Goal: Transaction & Acquisition: Purchase product/service

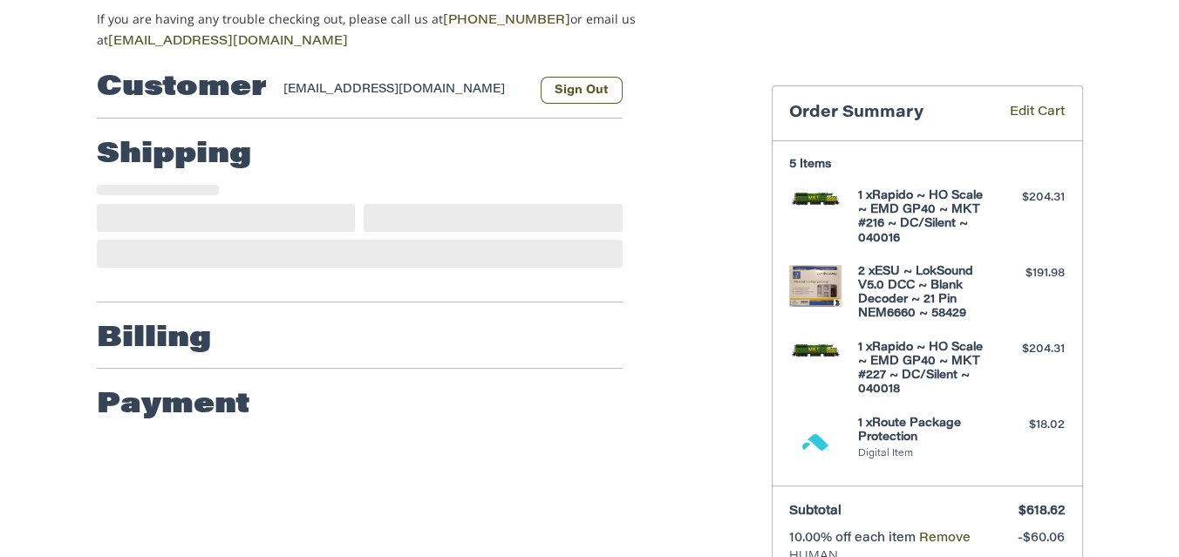
scroll to position [173, 0]
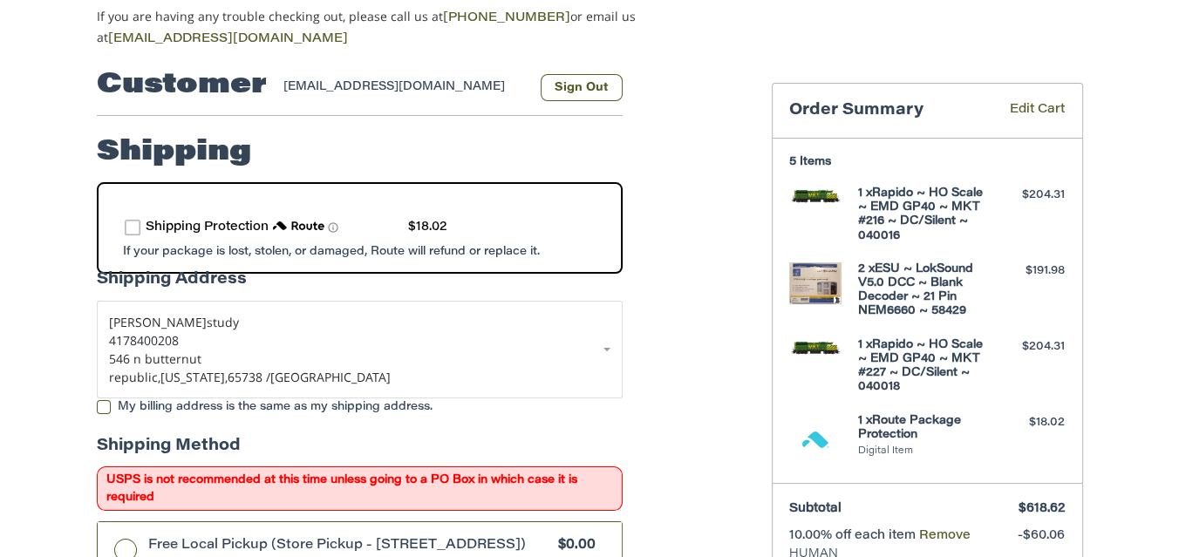
click at [132, 225] on label "route shipping protection selector element" at bounding box center [133, 228] width 16 height 16
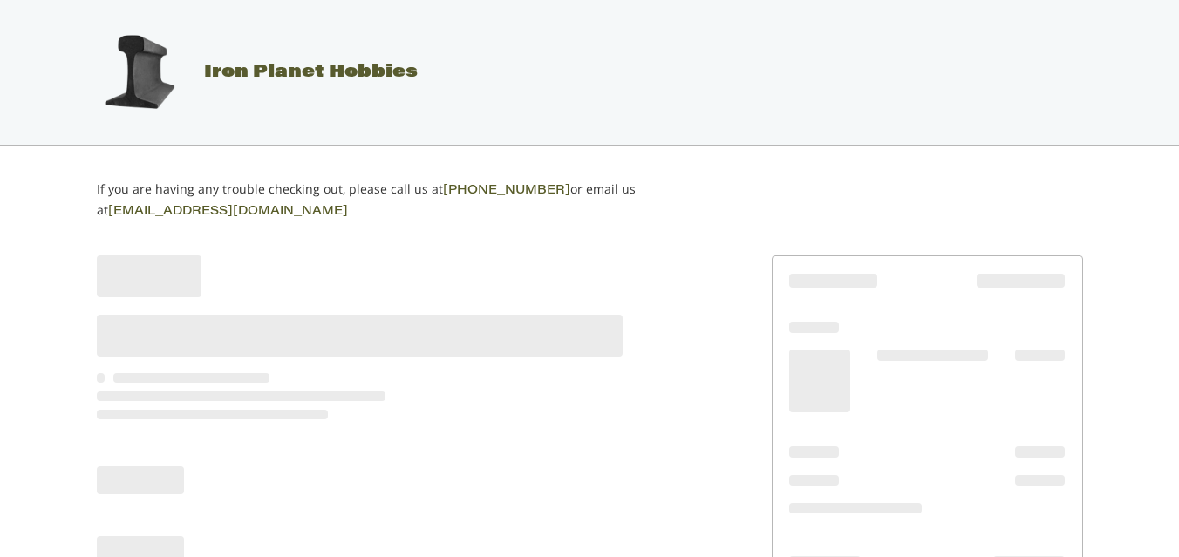
scroll to position [144, 0]
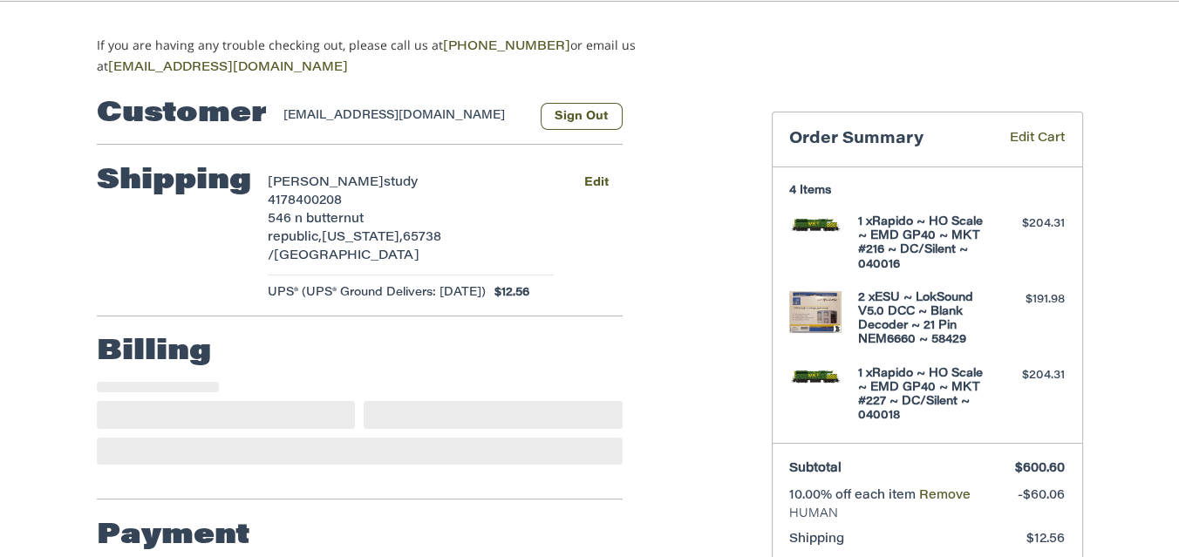
select select "**"
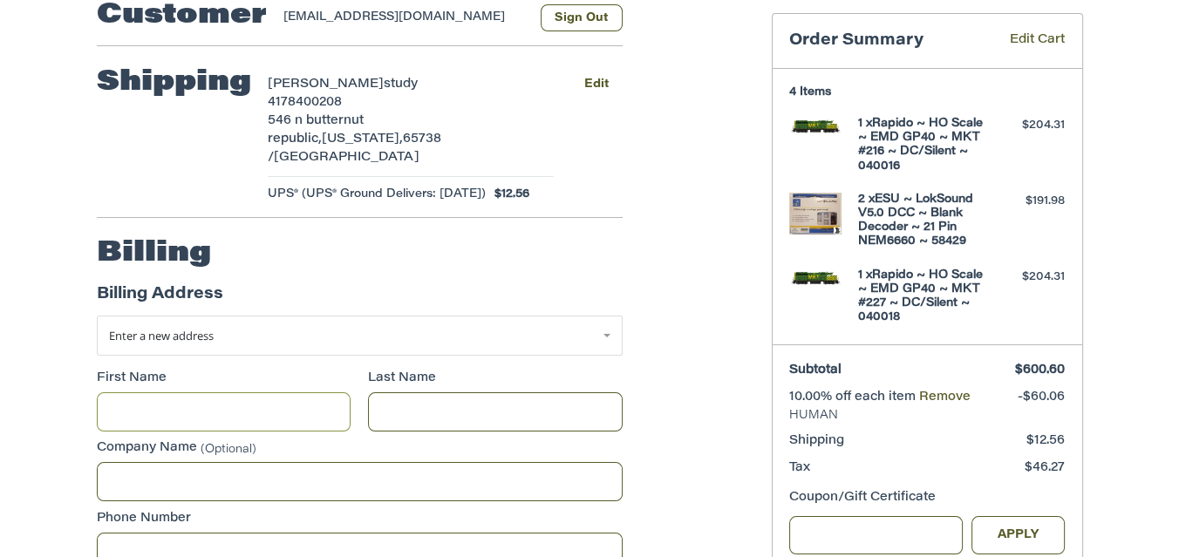
scroll to position [226, 0]
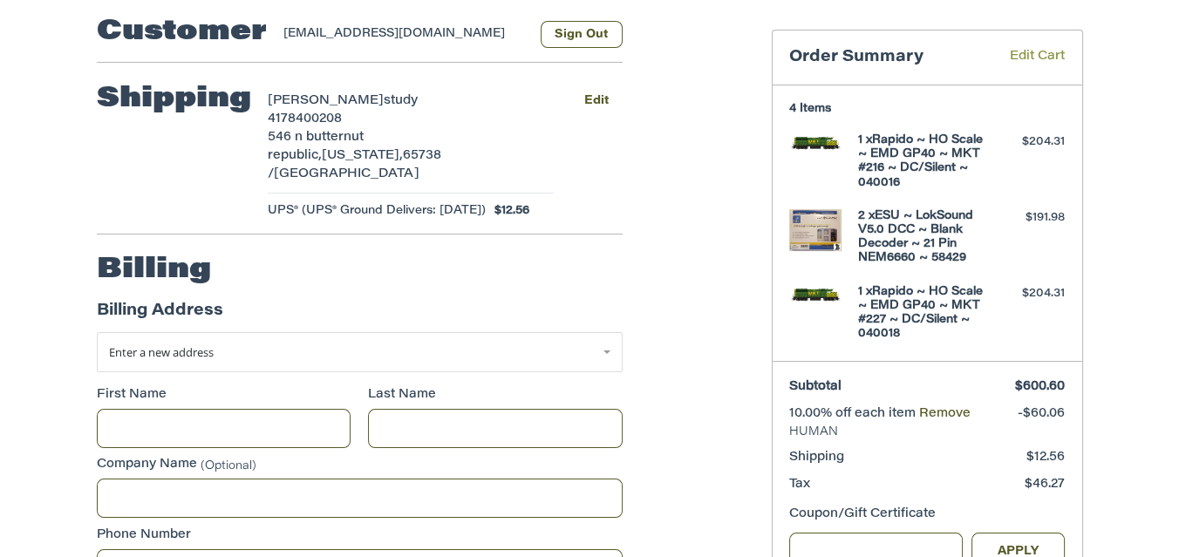
click at [1026, 50] on link "Edit Cart" at bounding box center [1024, 58] width 80 height 20
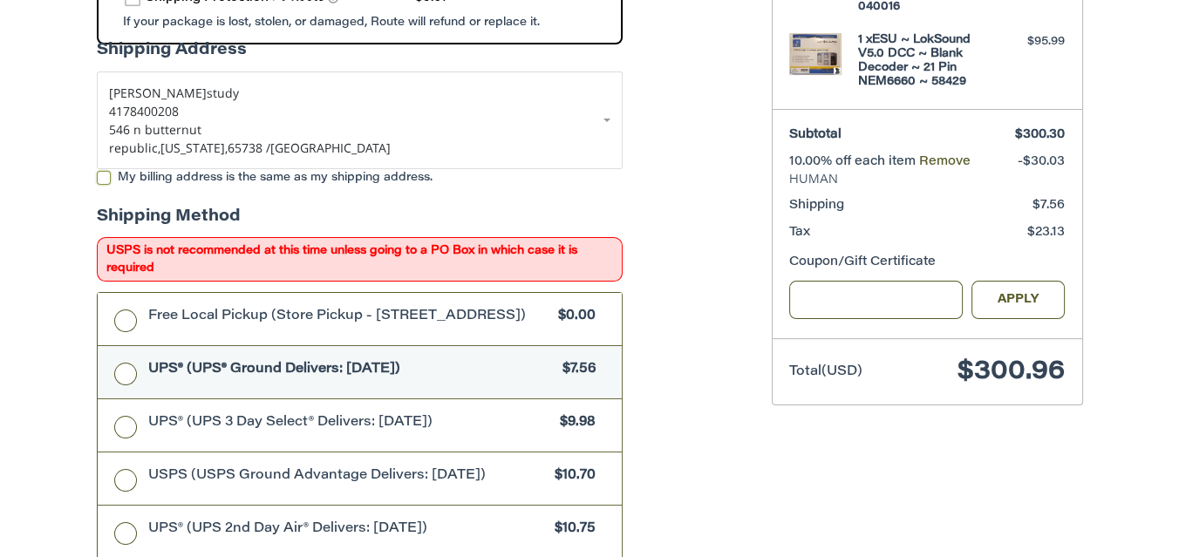
scroll to position [411, 0]
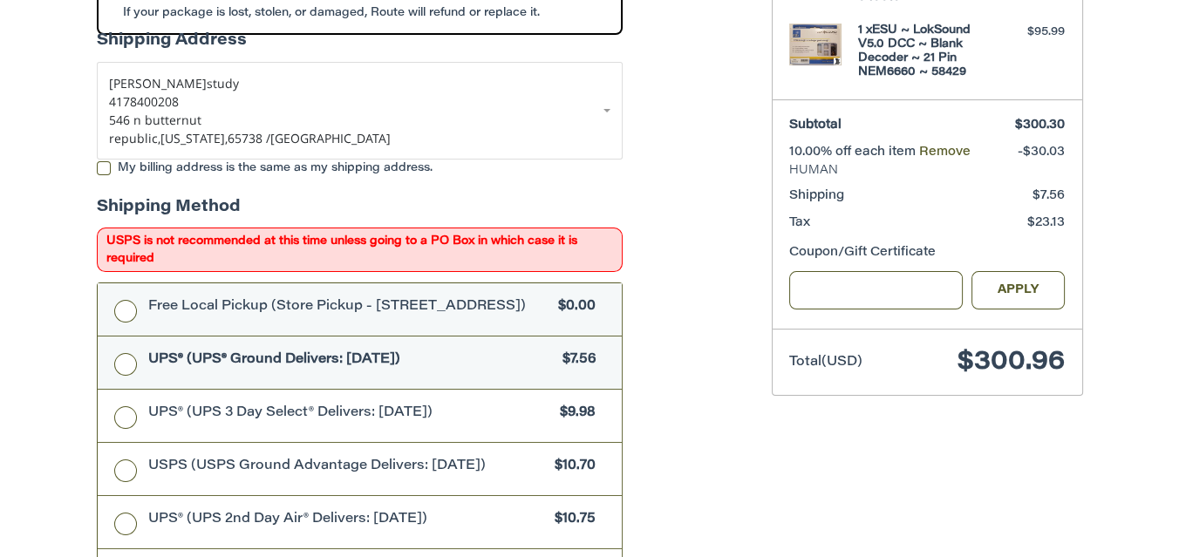
click at [127, 306] on label "Free Local Pickup (Store Pickup - [STREET_ADDRESS]) $0.00" at bounding box center [360, 309] width 524 height 52
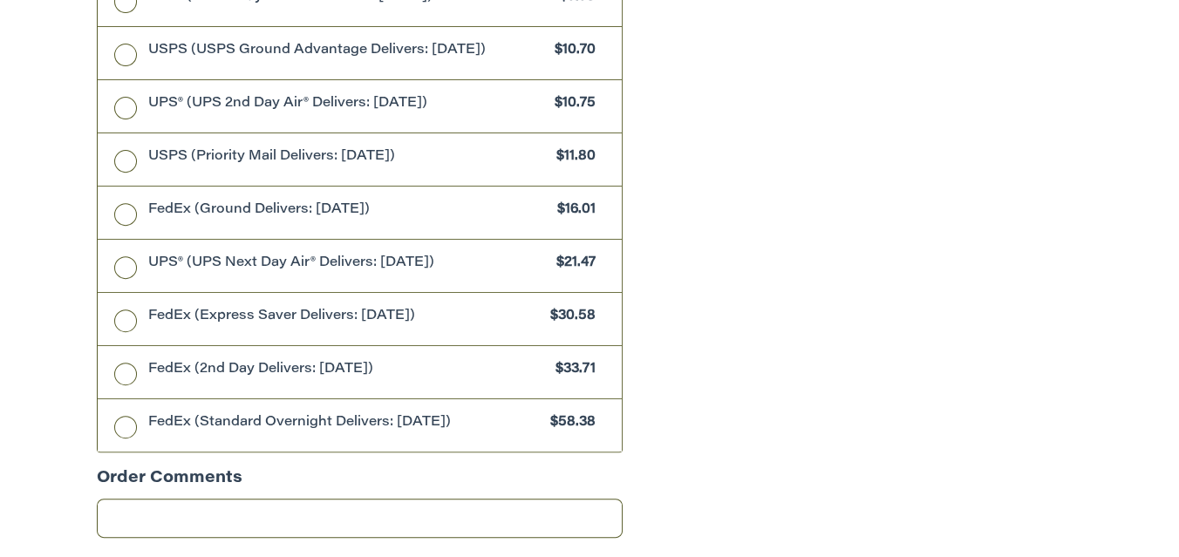
scroll to position [856, 0]
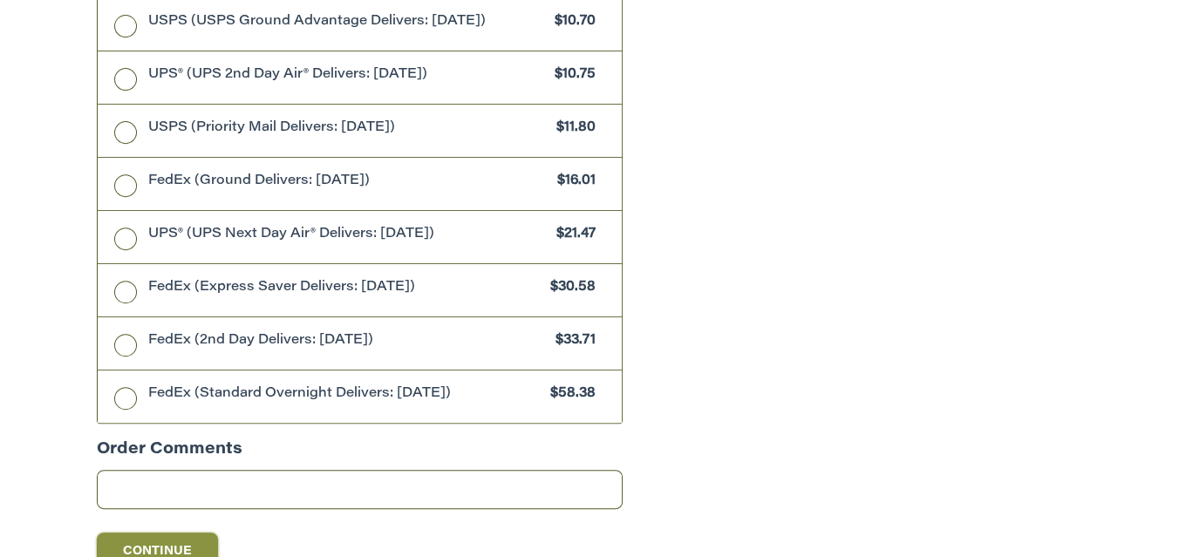
click at [180, 540] on button "Continue" at bounding box center [158, 552] width 122 height 38
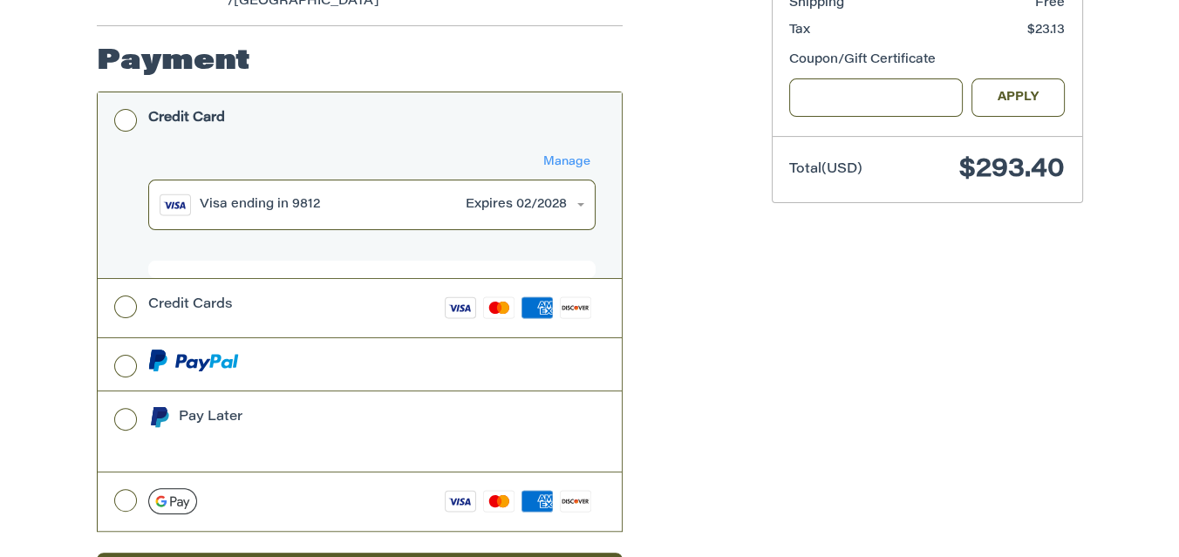
scroll to position [643, 0]
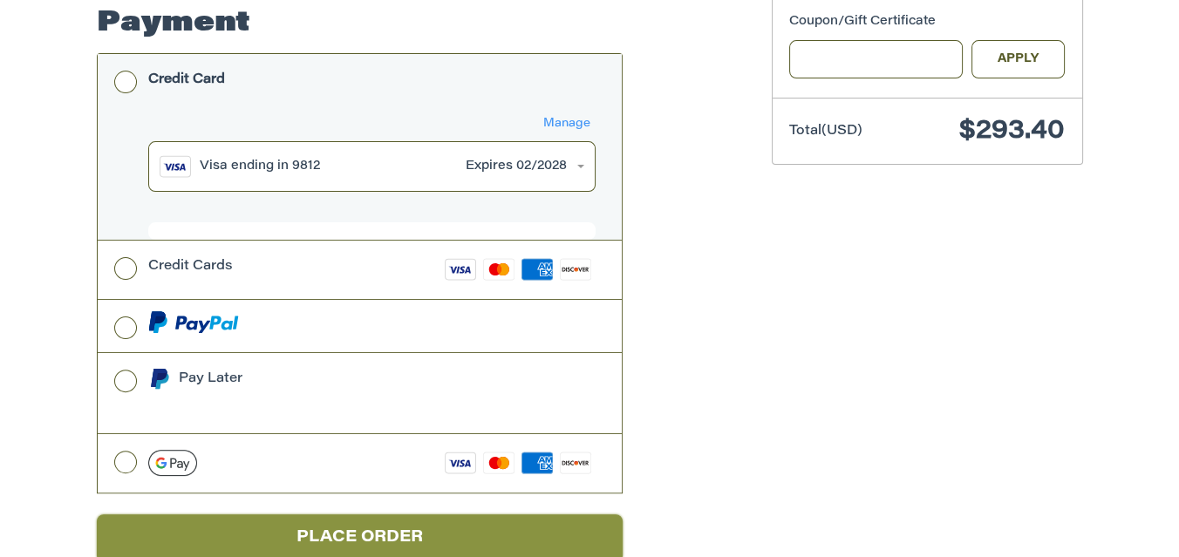
click at [330, 514] on button "Place Order" at bounding box center [360, 538] width 526 height 48
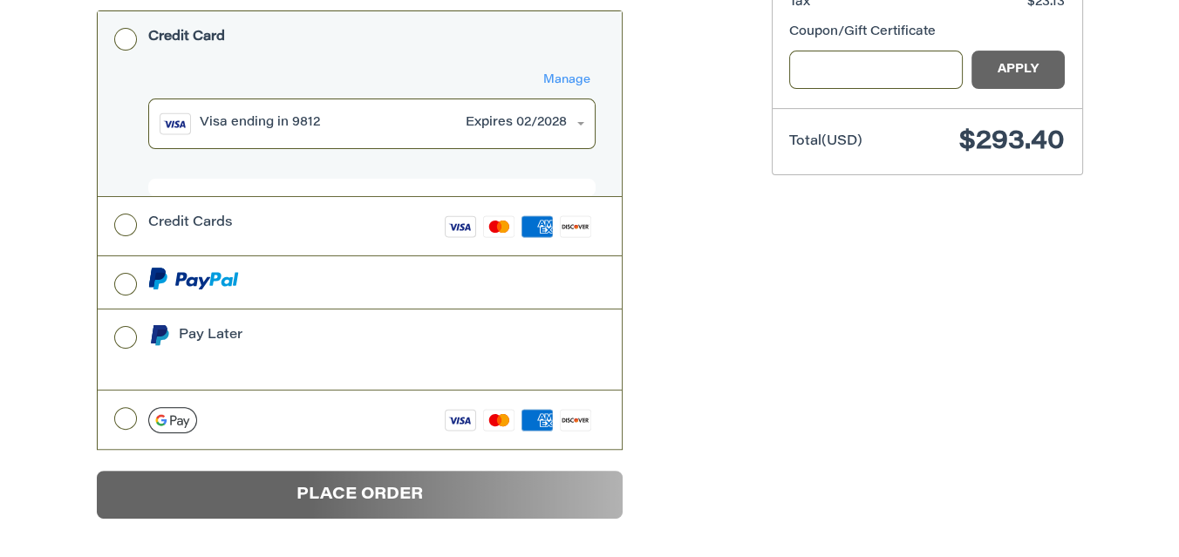
scroll to position [144, 0]
